Goal: Task Accomplishment & Management: Use online tool/utility

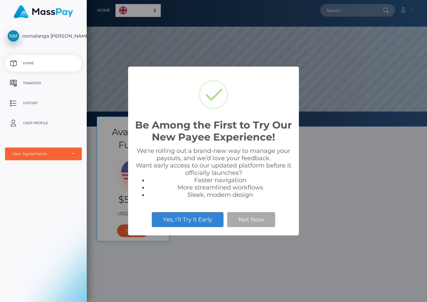
select select
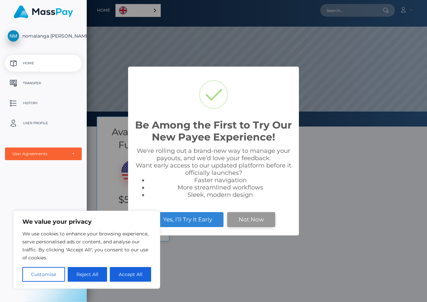
click at [256, 218] on button "Not Now" at bounding box center [251, 219] width 48 height 15
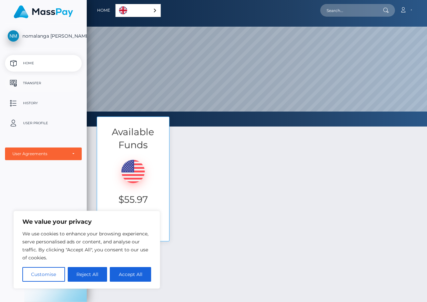
click at [33, 83] on p "Transfer" at bounding box center [43, 83] width 71 height 10
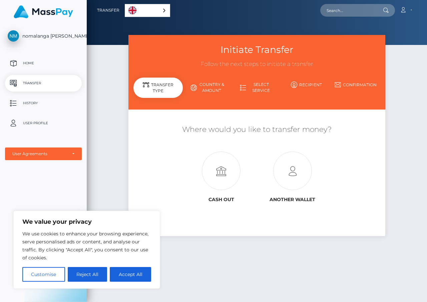
click at [154, 87] on div "Transfer Type" at bounding box center [157, 88] width 49 height 20
click at [292, 167] on icon at bounding box center [292, 171] width 71 height 39
click at [89, 278] on button "Reject All" at bounding box center [88, 274] width 40 height 15
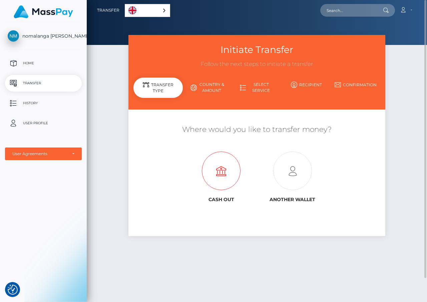
click at [215, 179] on icon at bounding box center [220, 171] width 71 height 39
